Goal: Task Accomplishment & Management: Use online tool/utility

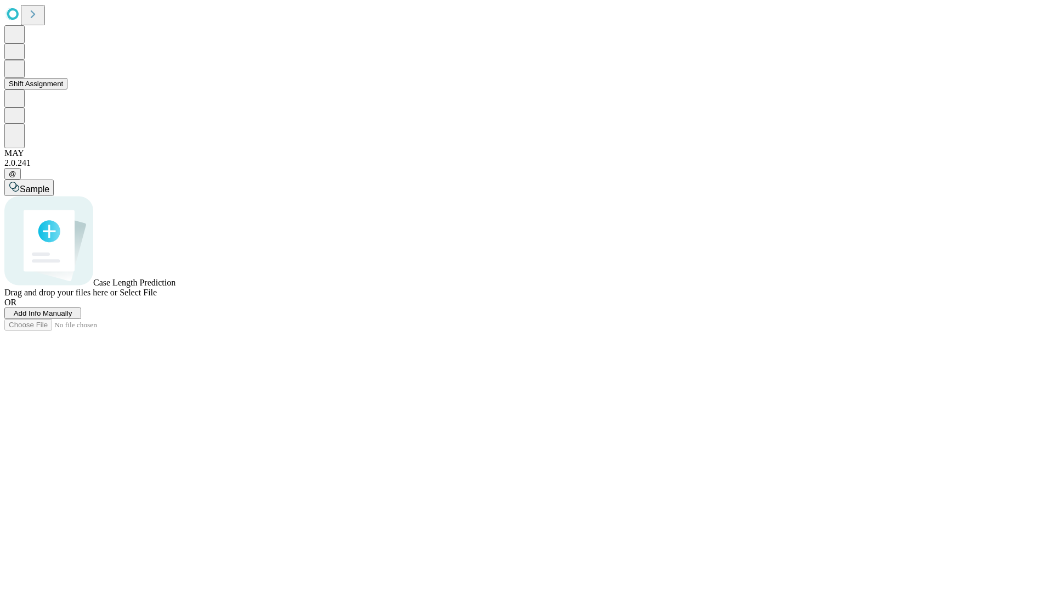
click at [67, 89] on button "Shift Assignment" at bounding box center [35, 84] width 63 height 12
